Goal: Task Accomplishment & Management: Use online tool/utility

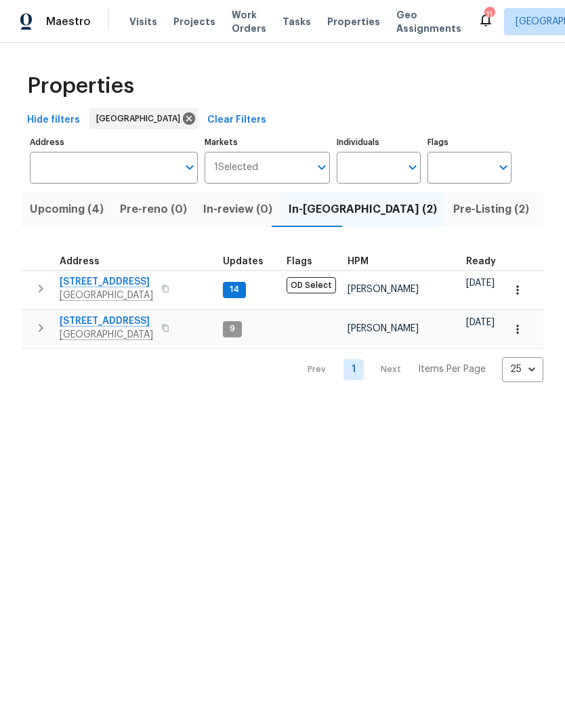
click at [41, 337] on button "button" at bounding box center [40, 327] width 27 height 27
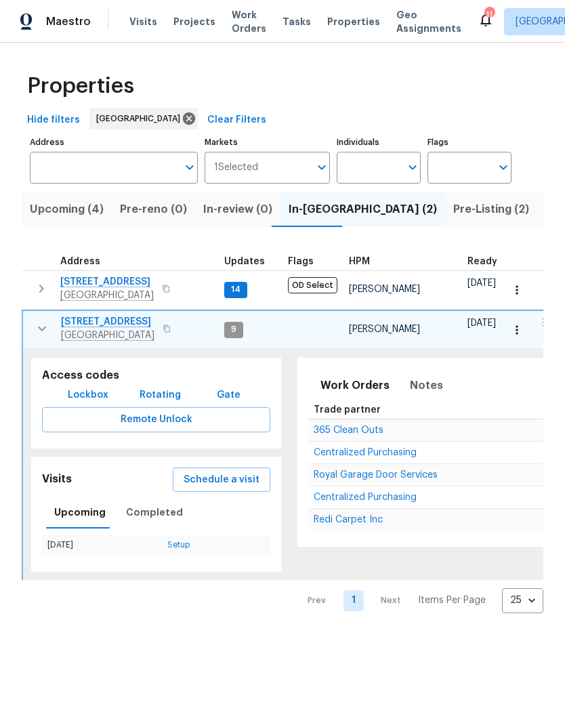
click at [200, 473] on span "Schedule a visit" at bounding box center [222, 480] width 76 height 17
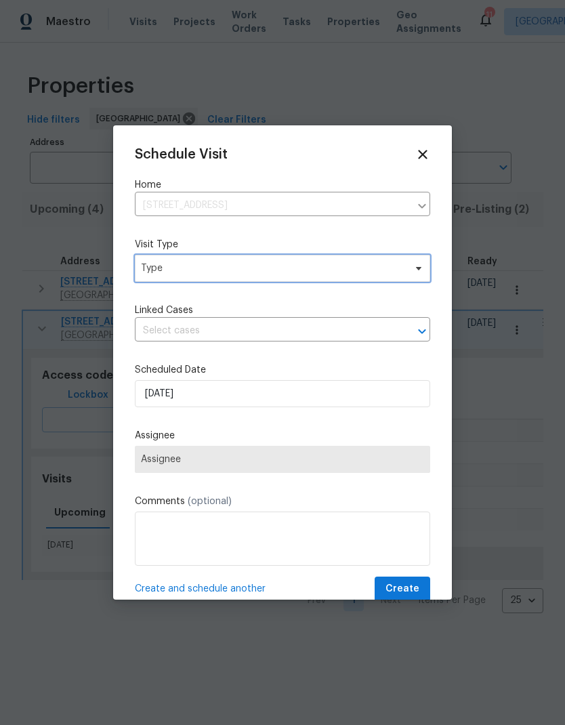
click at [164, 282] on span "Type" at bounding box center [282, 268] width 295 height 27
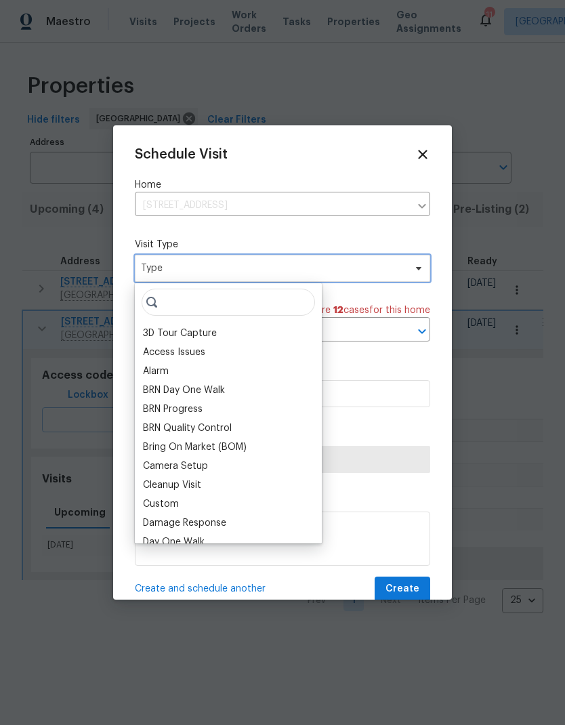
click at [163, 266] on span "Type" at bounding box center [273, 269] width 264 height 14
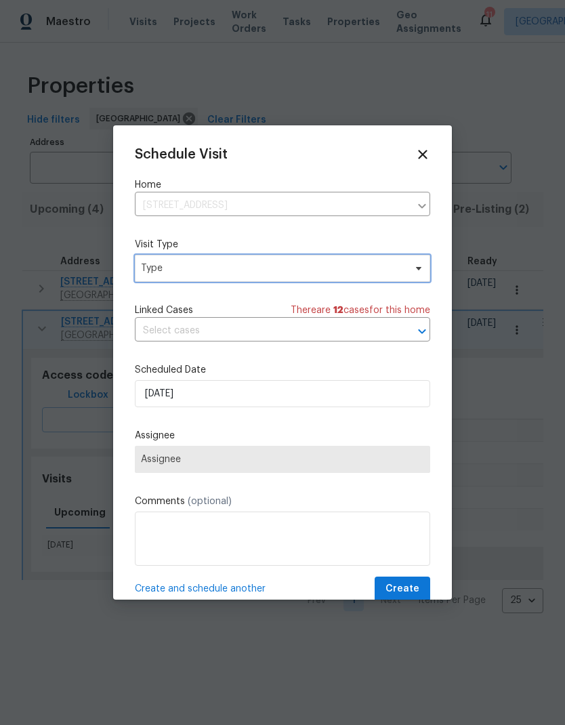
click at [164, 268] on span "Type" at bounding box center [273, 269] width 264 height 14
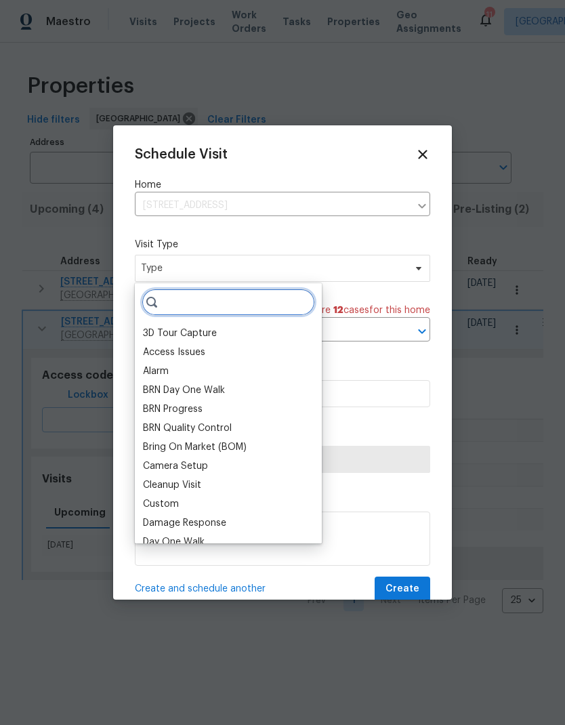
click at [180, 297] on input "search" at bounding box center [228, 302] width 173 height 27
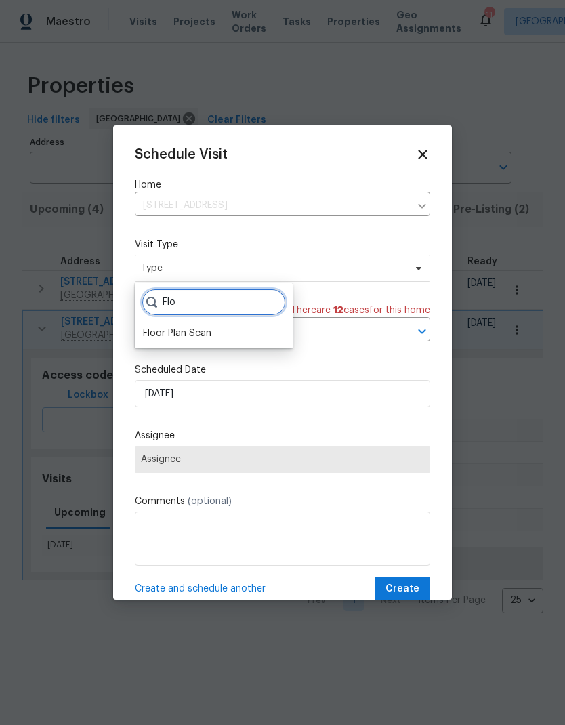
type input "Flo"
click at [165, 334] on div "Floor Plan Scan" at bounding box center [177, 334] width 68 height 14
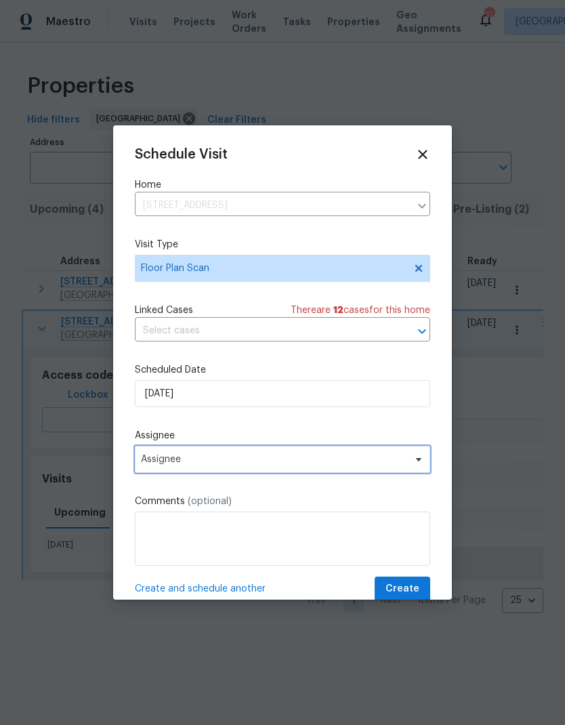
click at [148, 461] on span "Assignee" at bounding box center [274, 459] width 266 height 11
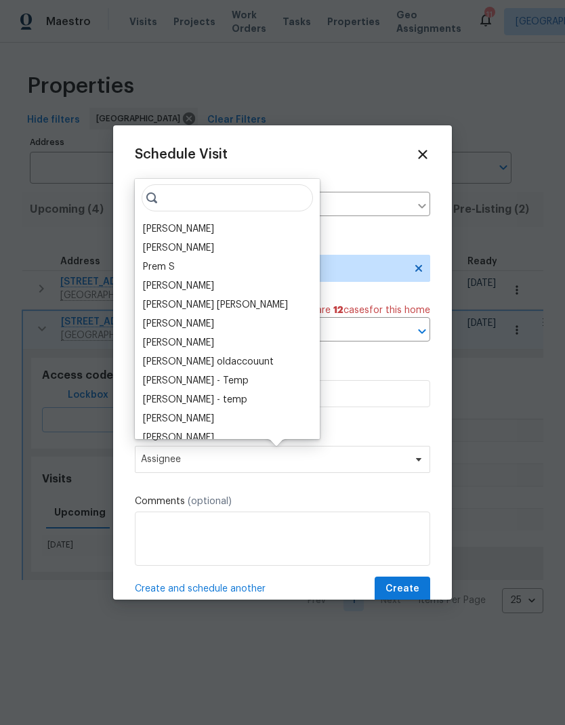
click at [152, 230] on div "[PERSON_NAME]" at bounding box center [178, 229] width 71 height 14
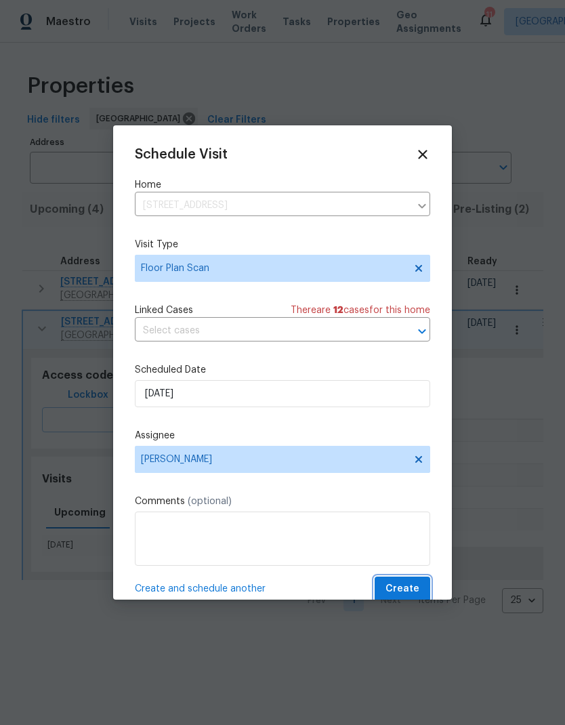
click at [409, 590] on span "Create" at bounding box center [403, 589] width 34 height 17
